Goal: Check status: Check status

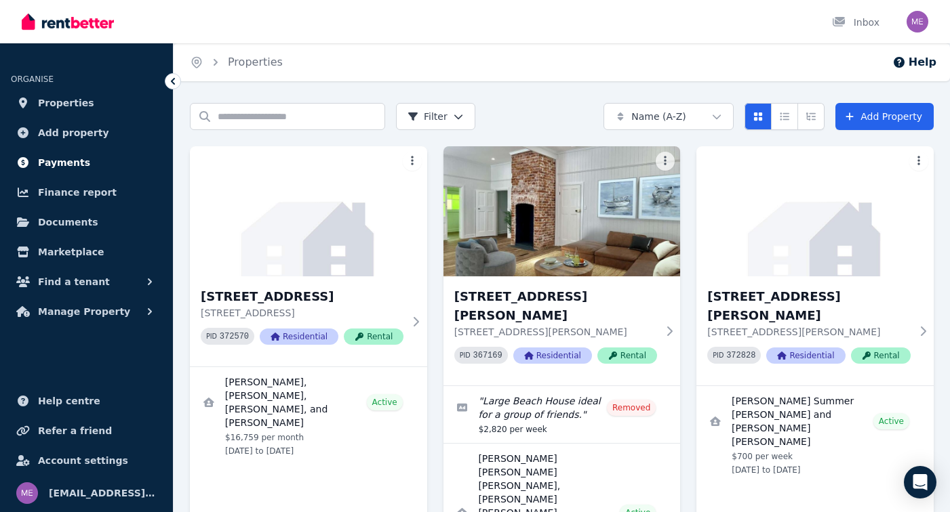
click at [62, 168] on span "Payments" at bounding box center [64, 163] width 52 height 16
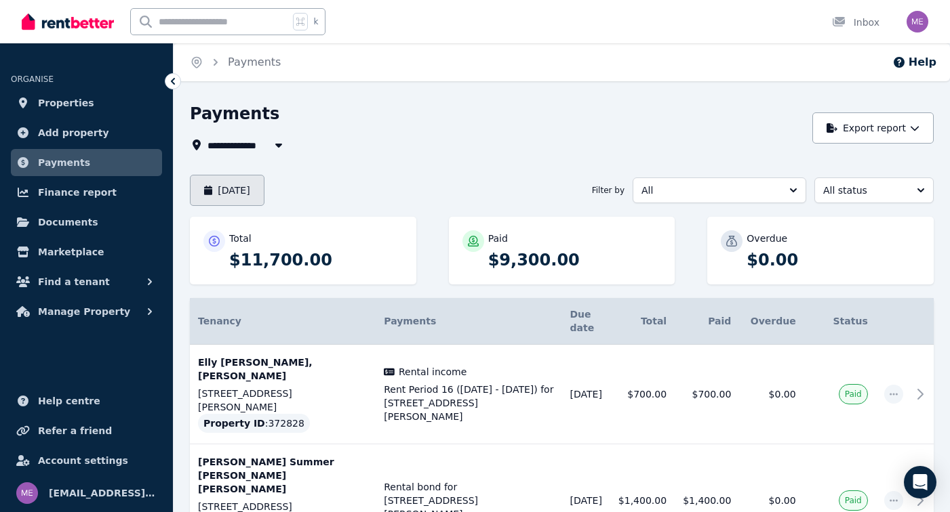
click at [258, 197] on button "[DATE]" at bounding box center [227, 190] width 75 height 31
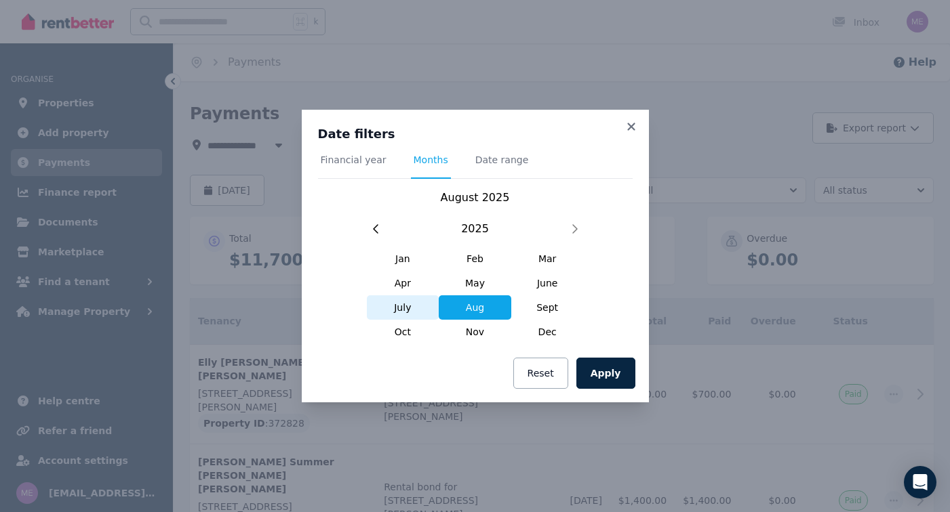
click at [401, 309] on span "July" at bounding box center [403, 308] width 73 height 24
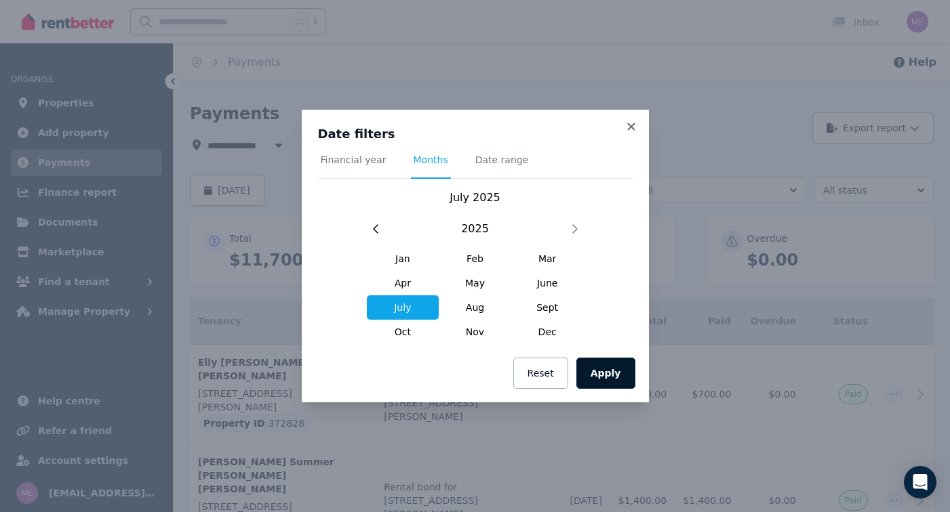
click at [599, 376] on button "Apply" at bounding box center [605, 373] width 59 height 31
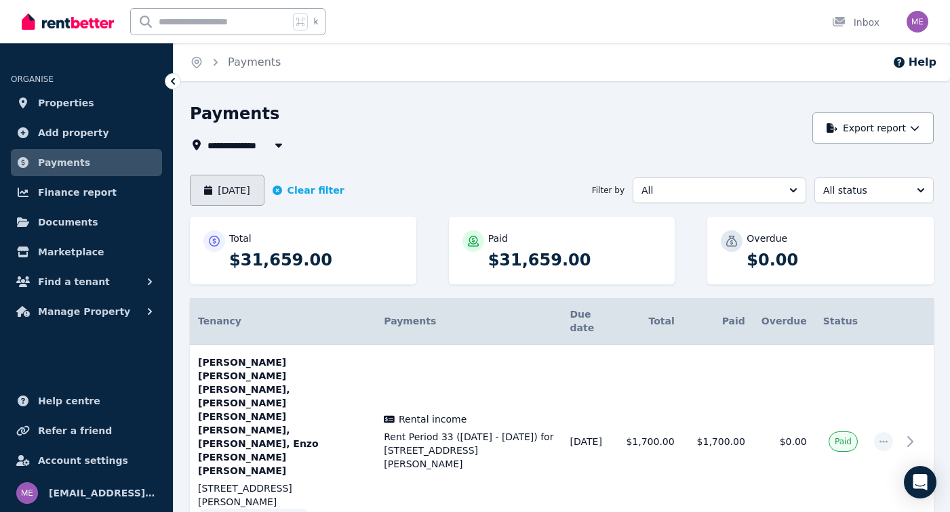
click at [240, 194] on button "[DATE]" at bounding box center [227, 190] width 75 height 31
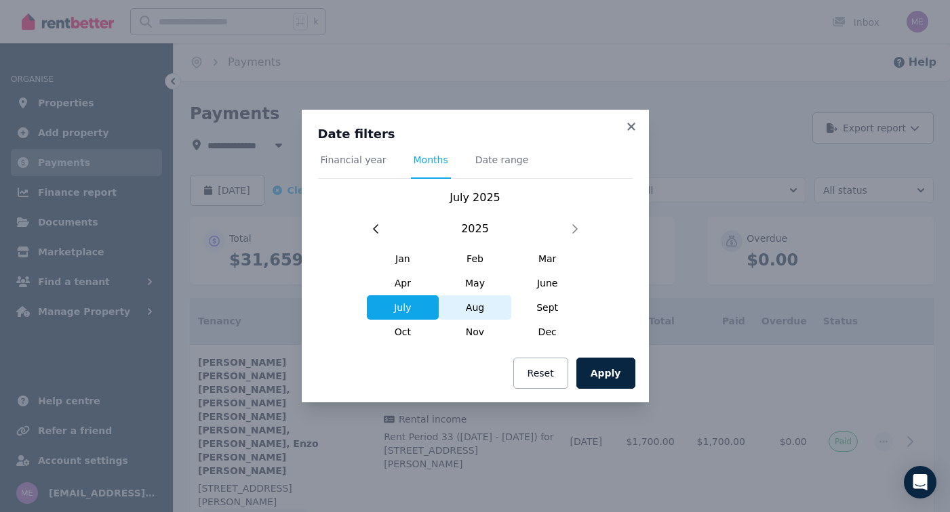
click at [474, 312] on span "Aug" at bounding box center [475, 308] width 73 height 24
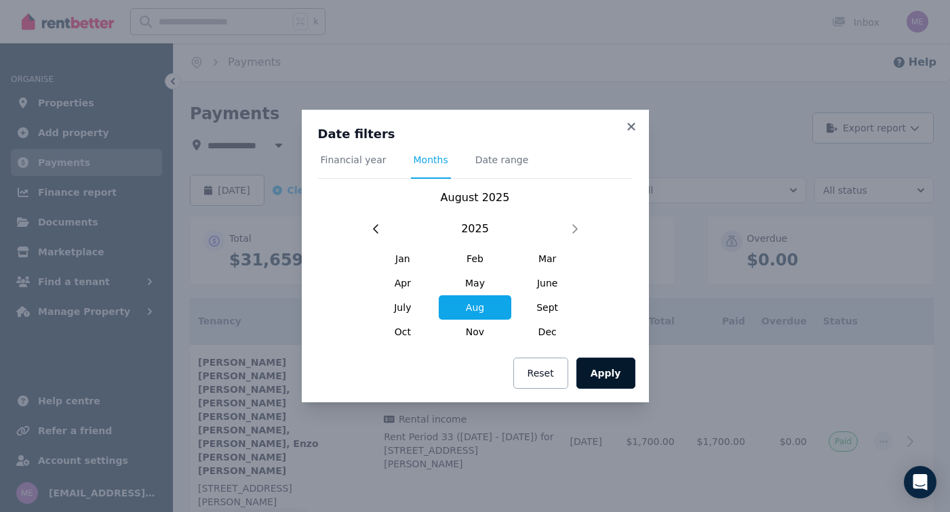
click at [601, 378] on button "Apply" at bounding box center [605, 373] width 59 height 31
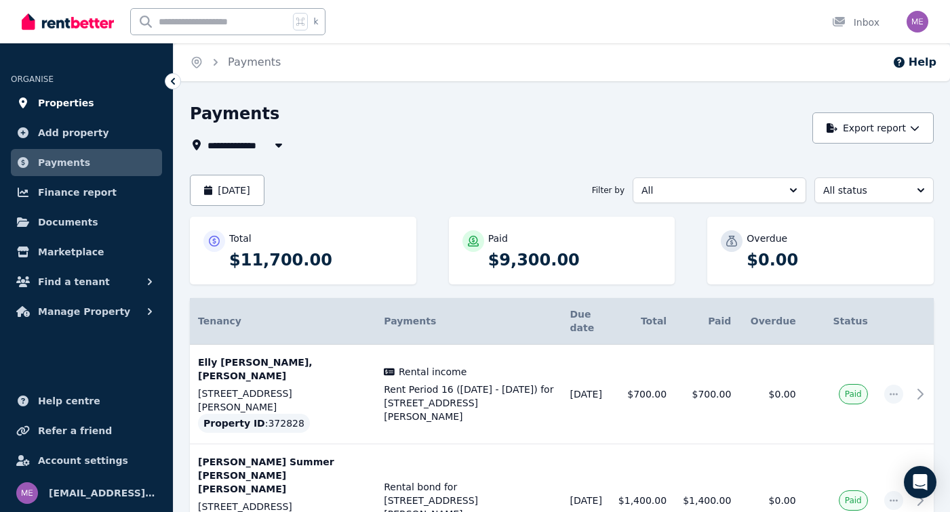
click at [68, 102] on span "Properties" at bounding box center [66, 103] width 56 height 16
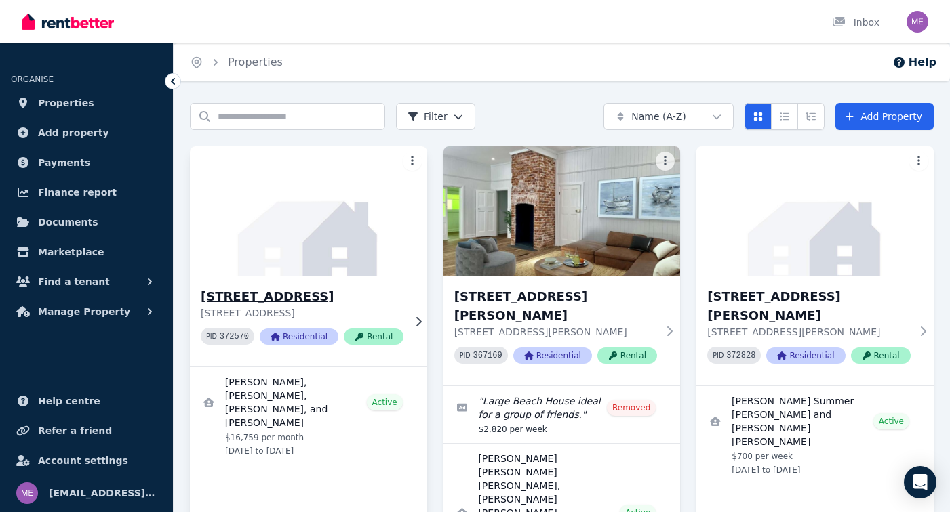
click at [295, 294] on h3 "[STREET_ADDRESS]" at bounding box center [302, 296] width 203 height 19
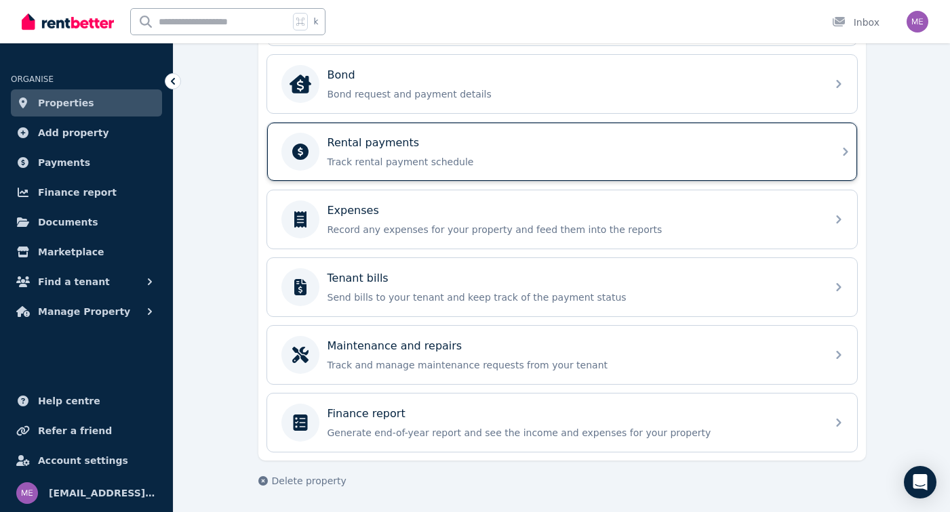
scroll to position [510, 0]
click at [411, 159] on p "Track rental payment schedule" at bounding box center [572, 162] width 491 height 14
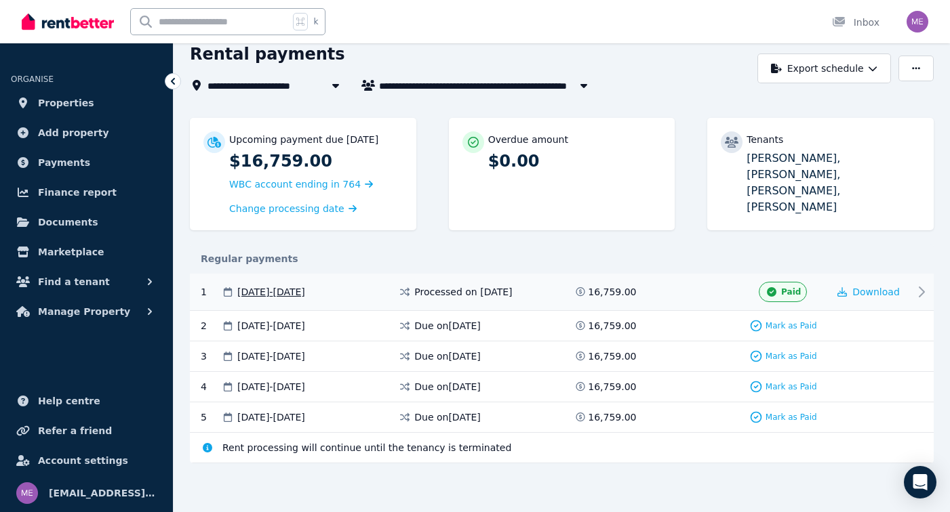
scroll to position [59, 0]
click at [786, 323] on span "Mark as Paid" at bounding box center [791, 326] width 52 height 11
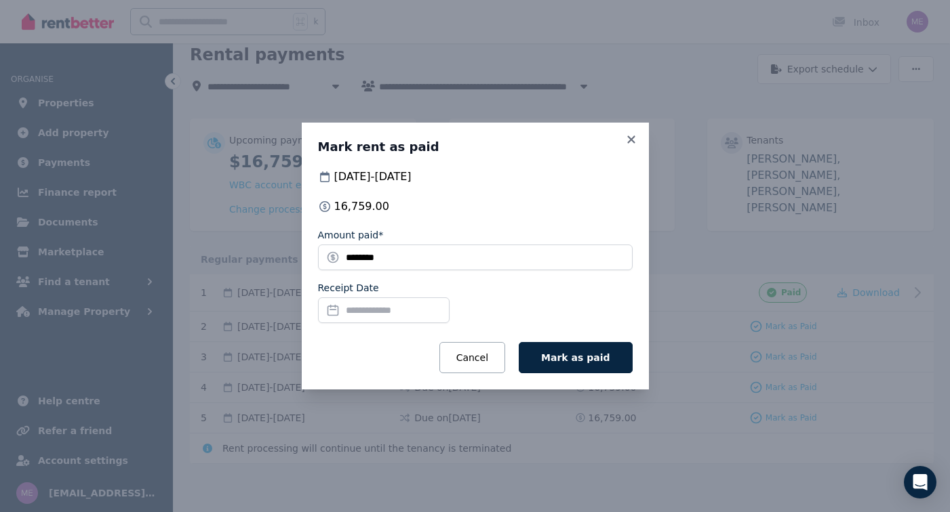
click at [397, 306] on input "Receipt Date" at bounding box center [383, 311] width 131 height 26
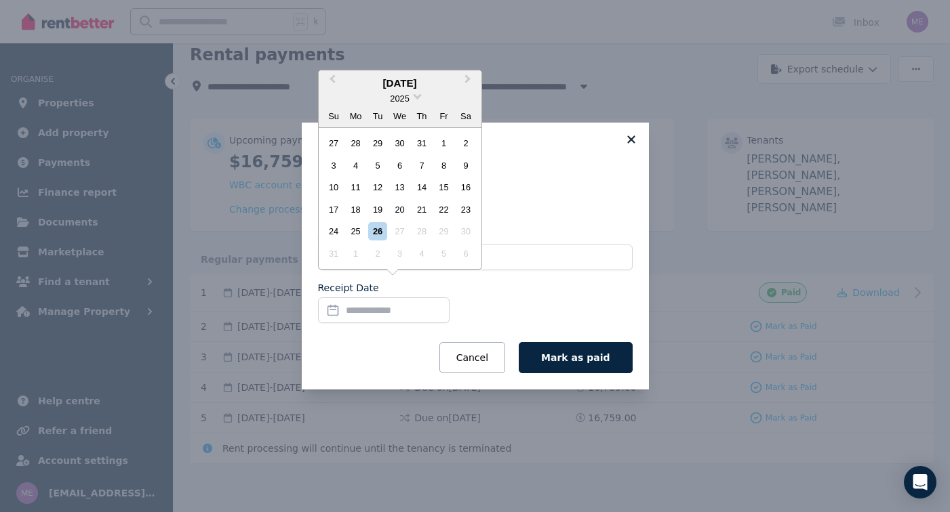
click at [630, 139] on icon at bounding box center [630, 139] width 7 height 7
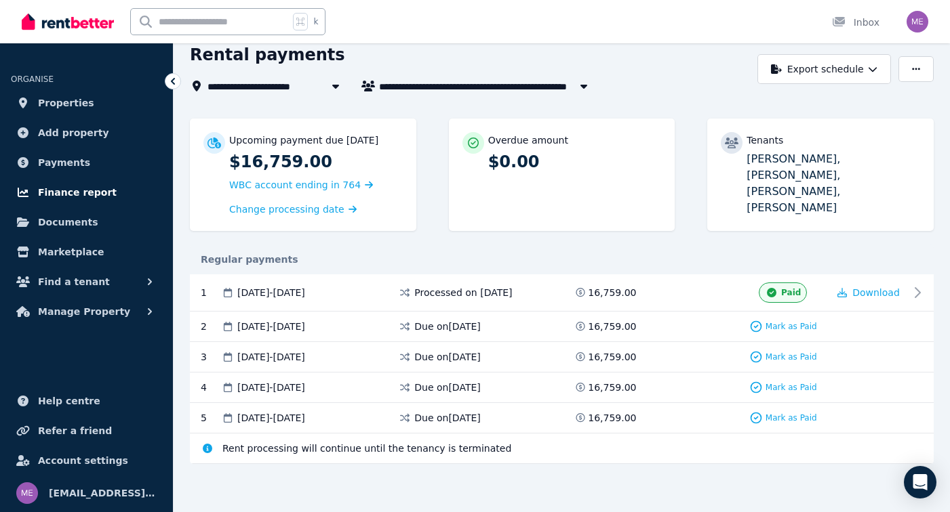
click at [64, 188] on span "Finance report" at bounding box center [77, 192] width 79 height 16
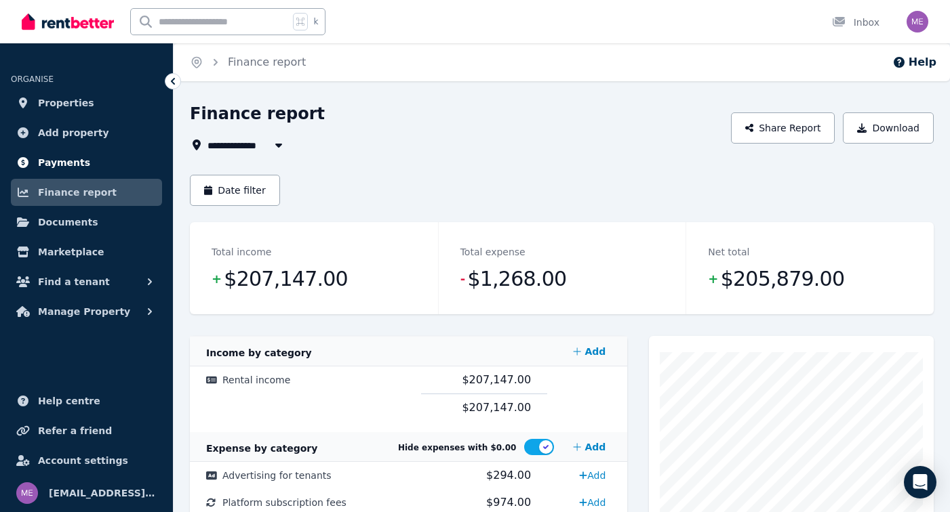
click at [52, 165] on span "Payments" at bounding box center [64, 163] width 52 height 16
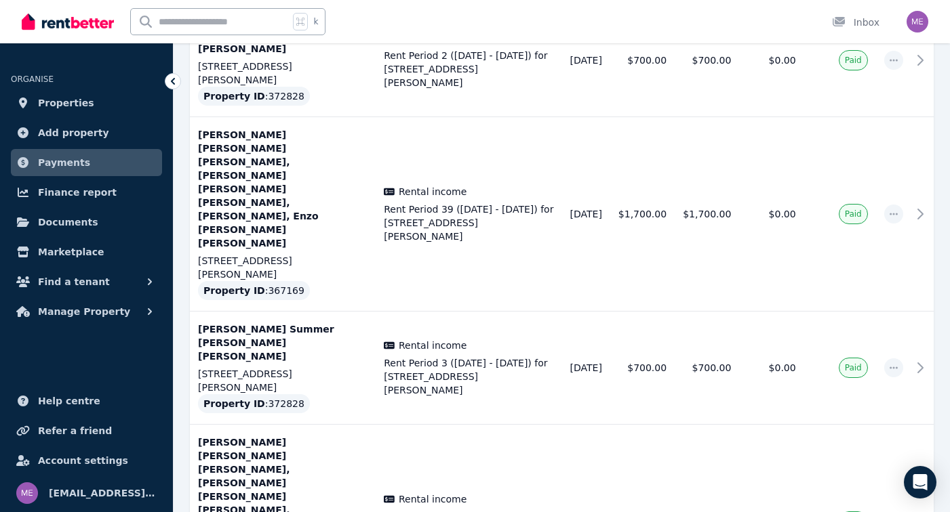
scroll to position [861, 0]
click at [416, 462] on div "Tenancy Payments Details Due date Total Paid Overdue Status Elly [PERSON_NAME],…" at bounding box center [562, 194] width 744 height 1514
